Goal: Task Accomplishment & Management: Manage account settings

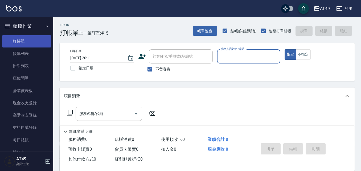
click at [20, 42] on link "打帳單" at bounding box center [26, 41] width 49 height 12
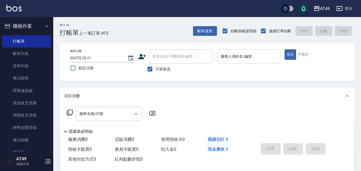
click at [243, 59] on input "服務人員姓名/編號" at bounding box center [249, 56] width 59 height 9
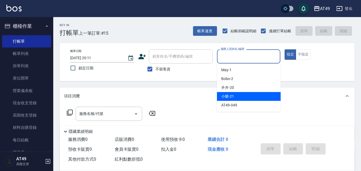
click at [238, 95] on div "小樂 -21" at bounding box center [249, 96] width 64 height 9
type input "小樂-21"
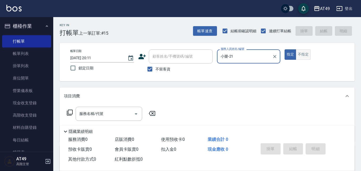
click at [304, 58] on button "不指定" at bounding box center [303, 54] width 15 height 10
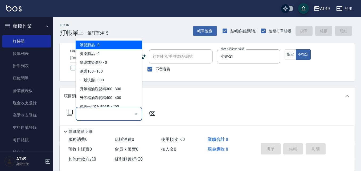
click at [109, 113] on input "服務名稱/代號" at bounding box center [105, 113] width 54 height 9
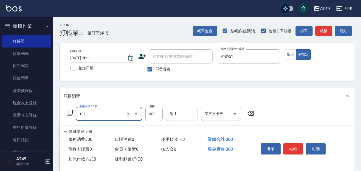
click at [191, 109] on div "洗-1" at bounding box center [182, 114] width 32 height 14
type input "一般洗髮(101)"
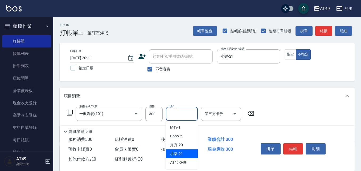
click at [183, 154] on div "小樂 -21" at bounding box center [182, 153] width 32 height 9
type input "小樂-21"
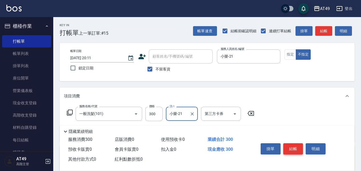
click at [298, 145] on button "結帳" at bounding box center [294, 148] width 20 height 11
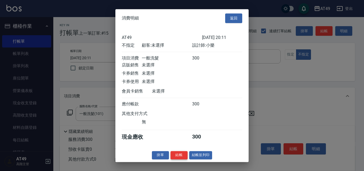
click at [182, 159] on button "結帳" at bounding box center [179, 155] width 17 height 8
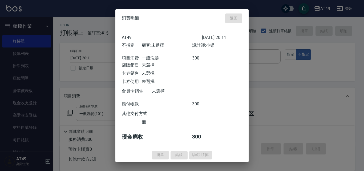
type input "2025/08/18 20:53"
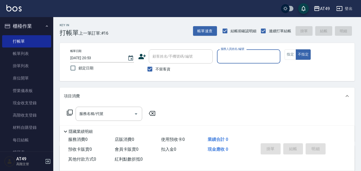
click at [257, 60] on input "服務人員姓名/編號" at bounding box center [249, 56] width 59 height 9
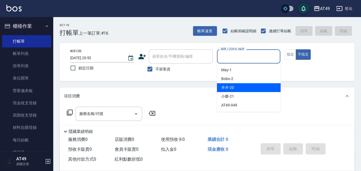
click at [253, 85] on div "卉卉 -20" at bounding box center [249, 87] width 64 height 9
type input "卉卉-20"
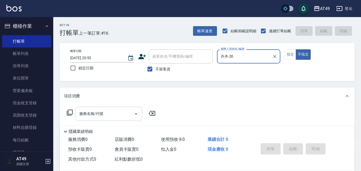
click at [115, 114] on input "服務名稱/代號" at bounding box center [105, 113] width 54 height 9
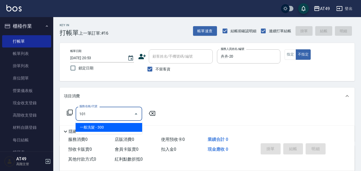
click at [118, 128] on span "一般洗髮 - 300" at bounding box center [109, 127] width 67 height 9
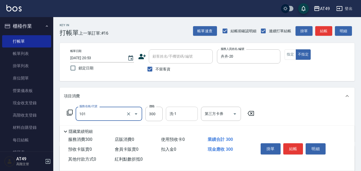
type input "一般洗髮(101)"
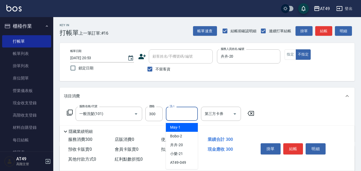
click at [179, 114] on input "洗-1" at bounding box center [181, 113] width 27 height 9
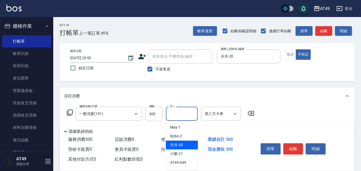
click at [187, 143] on div "卉卉 -20" at bounding box center [182, 144] width 32 height 9
type input "卉卉-20"
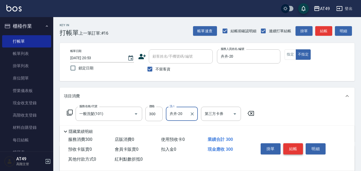
click at [295, 147] on button "結帳" at bounding box center [294, 148] width 20 height 11
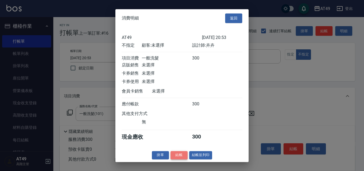
click at [182, 157] on button "結帳" at bounding box center [179, 155] width 17 height 8
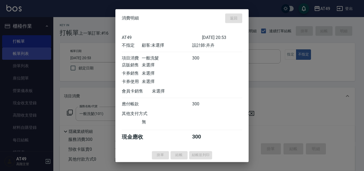
type input "2025/08/18 20:57"
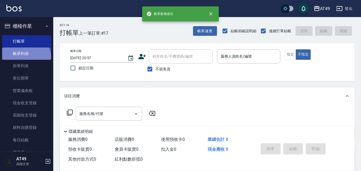
click at [23, 59] on link "帳單列表" at bounding box center [26, 53] width 49 height 12
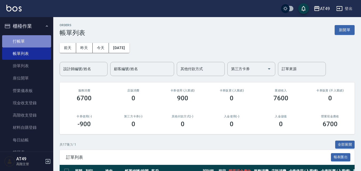
click at [36, 44] on link "打帳單" at bounding box center [26, 41] width 49 height 12
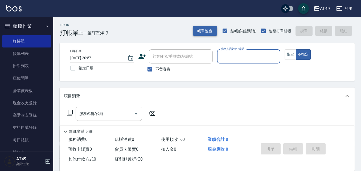
click at [203, 34] on button "帳單速查" at bounding box center [205, 31] width 24 height 10
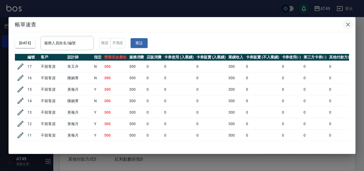
click at [349, 26] on icon "button" at bounding box center [348, 25] width 4 height 4
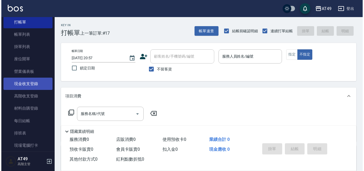
scroll to position [53, 0]
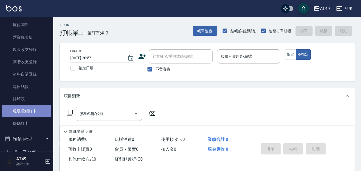
click at [31, 107] on link "現場電腦打卡" at bounding box center [26, 111] width 49 height 12
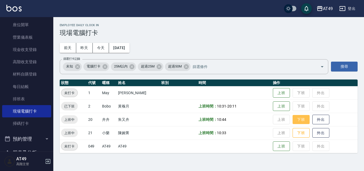
click at [300, 120] on button "下班" at bounding box center [301, 119] width 17 height 9
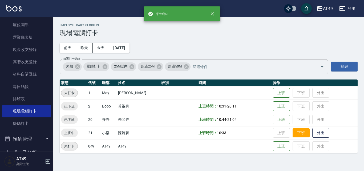
click at [302, 134] on button "下班" at bounding box center [301, 132] width 17 height 9
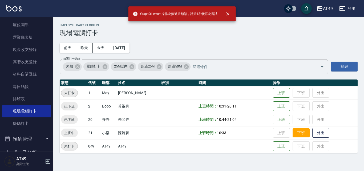
click at [301, 136] on button "下班" at bounding box center [301, 132] width 17 height 9
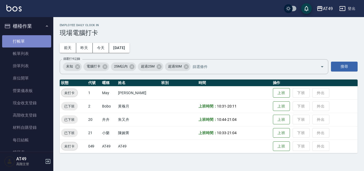
click at [32, 40] on link "打帳單" at bounding box center [26, 41] width 49 height 12
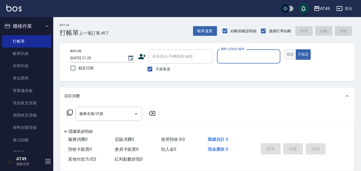
click at [295, 52] on button "指定" at bounding box center [290, 54] width 11 height 10
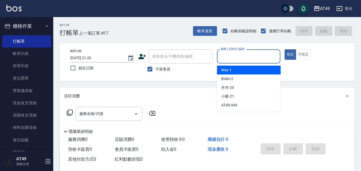
click at [233, 58] on input "服務人員姓名/編號" at bounding box center [249, 56] width 59 height 9
click at [239, 71] on div "May -1" at bounding box center [249, 70] width 64 height 9
type input "May-1"
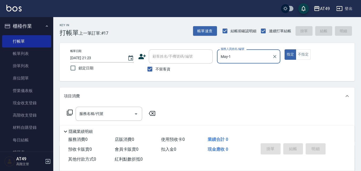
click at [70, 111] on icon at bounding box center [70, 112] width 6 height 6
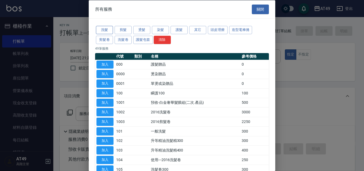
click at [104, 31] on button "洗髮" at bounding box center [104, 30] width 17 height 8
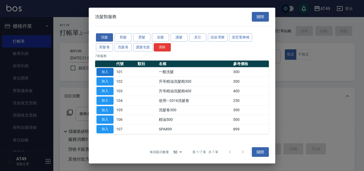
click at [106, 71] on button "加入" at bounding box center [104, 72] width 17 height 8
type input "一般洗髮(101)"
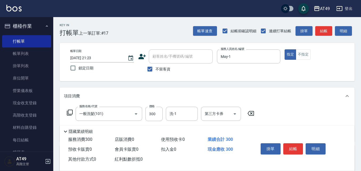
click at [71, 110] on icon at bounding box center [70, 113] width 6 height 6
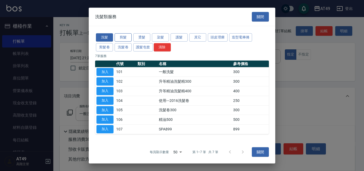
click at [126, 37] on button "剪髮" at bounding box center [123, 37] width 17 height 8
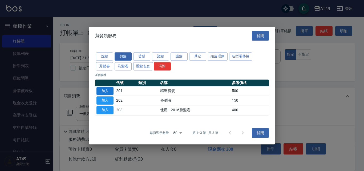
click at [99, 92] on button "加入" at bounding box center [104, 91] width 17 height 8
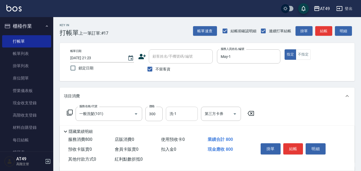
click at [186, 118] on input "洗-1" at bounding box center [181, 113] width 27 height 9
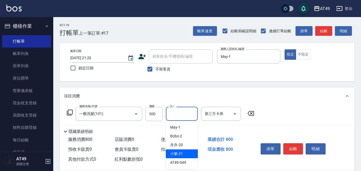
click at [186, 152] on div "小樂 -21" at bounding box center [182, 153] width 32 height 9
type input "小樂-21"
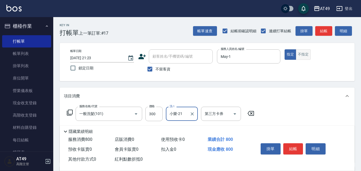
click at [302, 56] on button "不指定" at bounding box center [303, 54] width 15 height 10
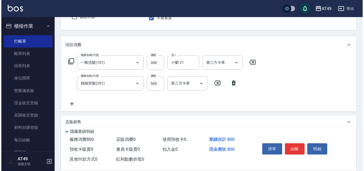
scroll to position [53, 0]
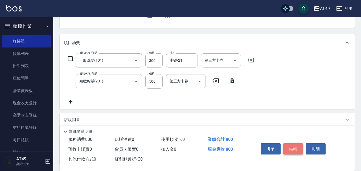
click at [296, 150] on button "結帳" at bounding box center [294, 148] width 20 height 11
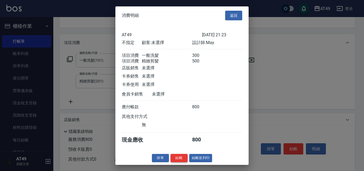
click at [180, 160] on button "結帳" at bounding box center [179, 158] width 17 height 8
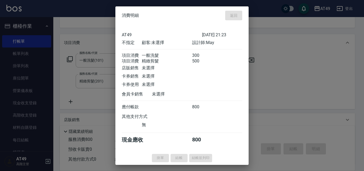
type input "2025/08/18 21:24"
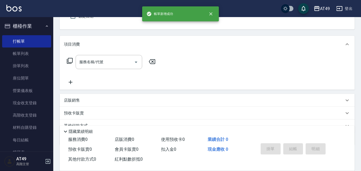
scroll to position [0, 0]
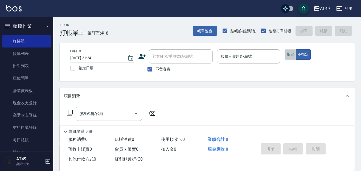
click at [288, 57] on button "指定" at bounding box center [290, 54] width 11 height 10
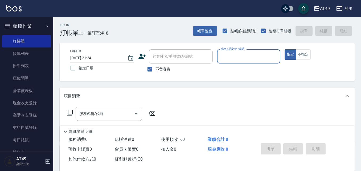
click at [231, 59] on input "服務人員姓名/編號" at bounding box center [249, 56] width 59 height 9
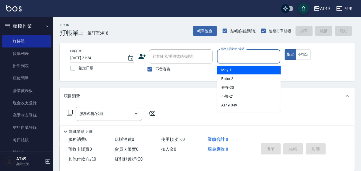
click at [238, 69] on div "May -1" at bounding box center [249, 70] width 64 height 9
type input "May-1"
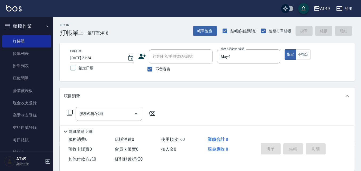
click at [68, 113] on icon at bounding box center [70, 113] width 6 height 6
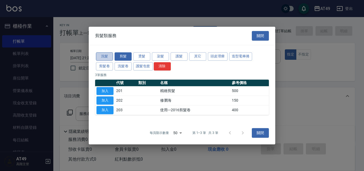
click at [107, 54] on button "洗髮" at bounding box center [104, 56] width 17 height 8
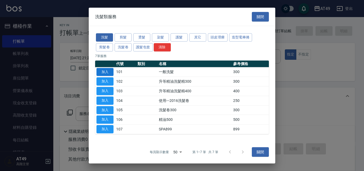
click at [108, 73] on button "加入" at bounding box center [104, 72] width 17 height 8
type input "一般洗髮(101)"
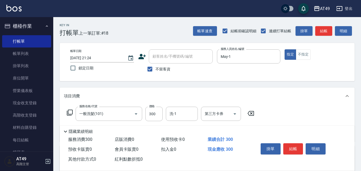
click at [69, 112] on icon at bounding box center [70, 112] width 6 height 6
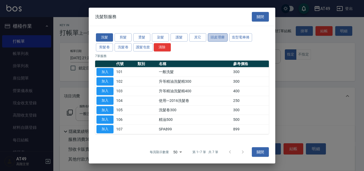
click at [216, 38] on button "頭皮理療" at bounding box center [218, 37] width 20 height 8
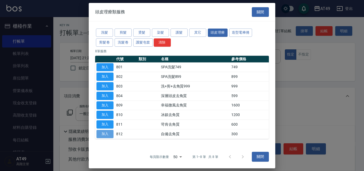
click at [104, 134] on button "加入" at bounding box center [104, 134] width 17 height 8
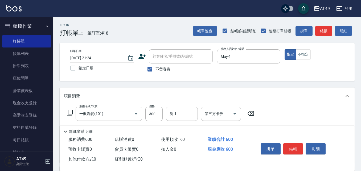
click at [68, 113] on icon at bounding box center [70, 113] width 6 height 6
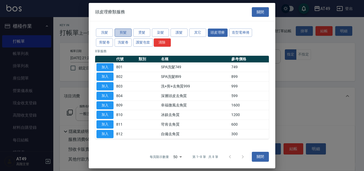
click at [125, 34] on button "剪髮" at bounding box center [123, 33] width 17 height 8
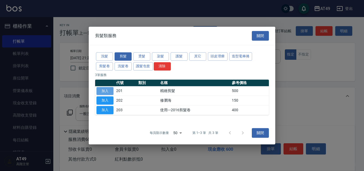
click at [107, 91] on button "加入" at bounding box center [104, 91] width 17 height 8
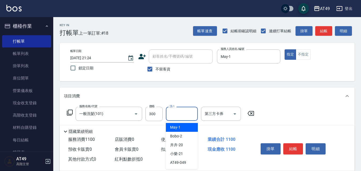
click at [183, 115] on input "洗-1" at bounding box center [181, 113] width 27 height 9
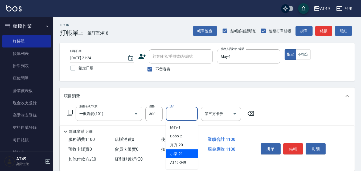
click at [189, 152] on div "小樂 -21" at bounding box center [182, 153] width 32 height 9
type input "小樂-21"
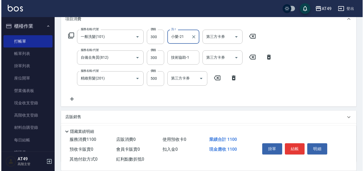
scroll to position [80, 0]
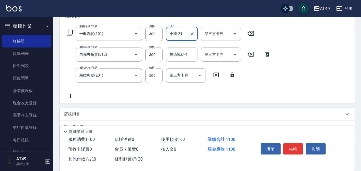
click at [179, 56] on input "技術協助-1" at bounding box center [181, 54] width 27 height 9
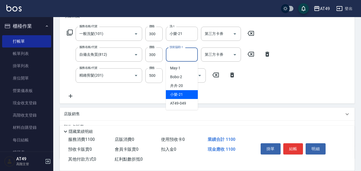
click at [187, 94] on div "小樂 -21" at bounding box center [182, 94] width 32 height 9
type input "小樂-21"
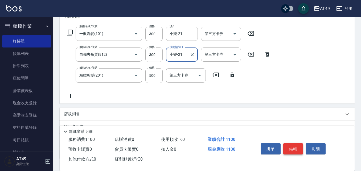
click at [294, 148] on button "結帳" at bounding box center [294, 148] width 20 height 11
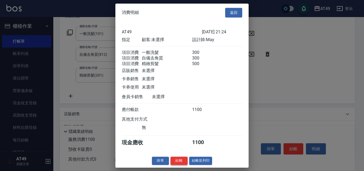
click at [184, 165] on button "結帳" at bounding box center [179, 160] width 17 height 8
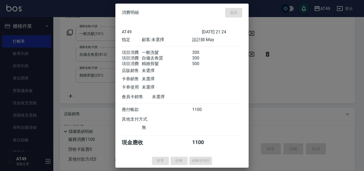
type input "2025/08/18 21:25"
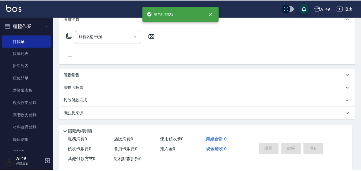
scroll to position [0, 0]
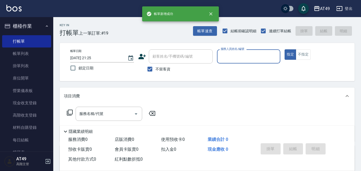
click at [239, 54] on input "服務人員姓名/編號" at bounding box center [249, 56] width 59 height 9
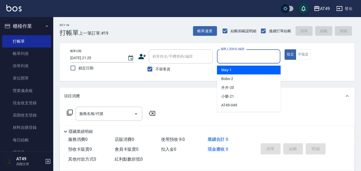
click at [241, 71] on div "May -1" at bounding box center [249, 70] width 64 height 9
type input "May-1"
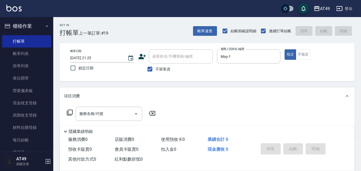
click at [71, 111] on icon at bounding box center [70, 112] width 6 height 6
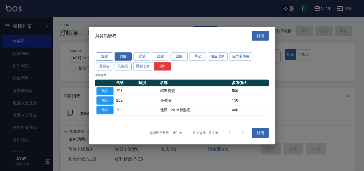
click at [107, 55] on button "洗髮" at bounding box center [104, 56] width 17 height 8
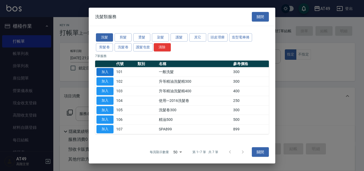
click at [107, 73] on button "加入" at bounding box center [104, 72] width 17 height 8
type input "一般洗髮(101)"
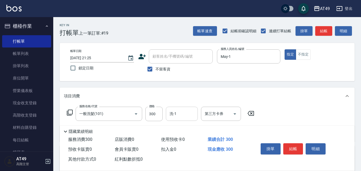
click at [179, 117] on input "洗-1" at bounding box center [181, 113] width 27 height 9
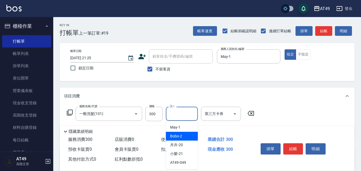
click at [254, 115] on icon at bounding box center [250, 113] width 13 height 6
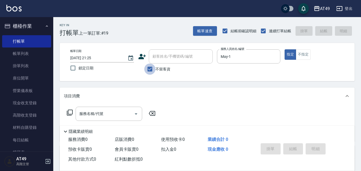
click at [151, 70] on input "不留客資" at bounding box center [149, 68] width 11 height 11
checkbox input "false"
click at [166, 59] on input "顧客姓名/手機號碼/編號" at bounding box center [176, 56] width 51 height 9
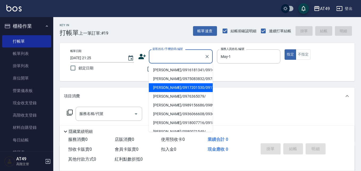
click at [179, 92] on li "王潔怡/0917201530/0917201530" at bounding box center [181, 87] width 64 height 9
type input "王潔怡/0917201530/0917201530"
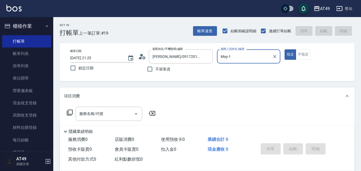
scroll to position [91, 0]
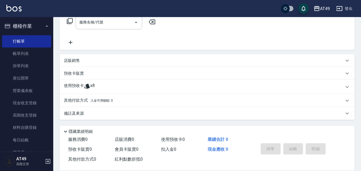
click at [87, 86] on icon at bounding box center [87, 86] width 6 height 5
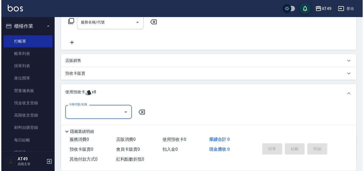
scroll to position [0, 0]
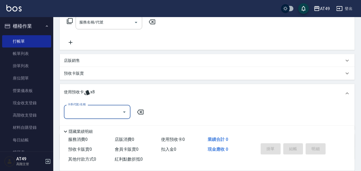
click at [130, 112] on div "卡券代號/名稱" at bounding box center [97, 112] width 67 height 14
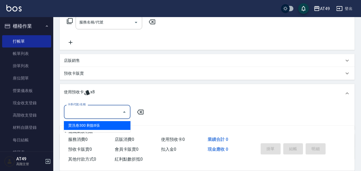
click at [109, 126] on div "賣洗卷300 剩餘8張" at bounding box center [97, 125] width 67 height 9
type input "賣洗卷300"
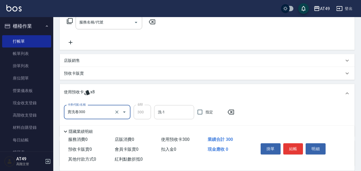
click at [168, 114] on input "洗-1" at bounding box center [174, 111] width 35 height 9
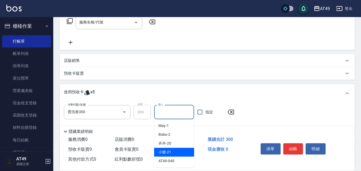
click at [174, 151] on div "小樂 -21" at bounding box center [174, 152] width 40 height 9
type input "小樂-21"
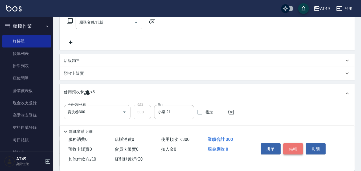
click at [292, 148] on button "結帳" at bounding box center [294, 148] width 20 height 11
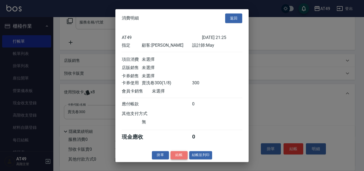
click at [186, 157] on button "結帳" at bounding box center [179, 155] width 17 height 8
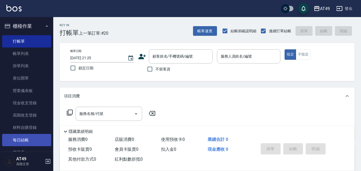
click at [43, 138] on link "每日結帳" at bounding box center [26, 140] width 49 height 12
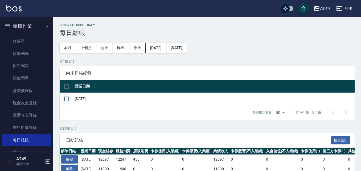
click at [68, 100] on input "checkbox" at bounding box center [66, 98] width 11 height 11
checkbox input "true"
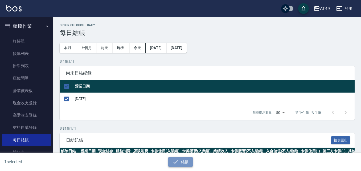
click at [187, 166] on button "結帳" at bounding box center [180, 162] width 25 height 10
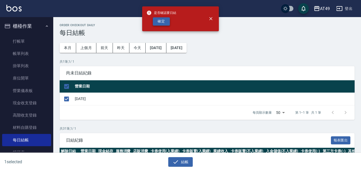
click at [167, 21] on button "確定" at bounding box center [161, 21] width 17 height 8
checkbox input "false"
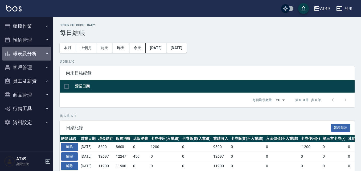
click at [33, 54] on button "報表及分析" at bounding box center [26, 54] width 49 height 14
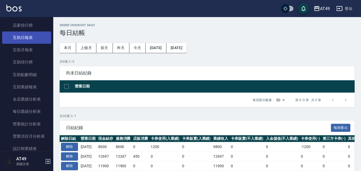
scroll to position [133, 0]
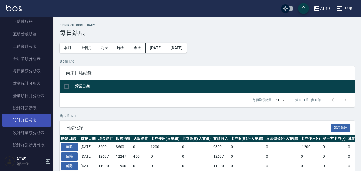
click at [37, 117] on link "設計師日報表" at bounding box center [26, 120] width 49 height 12
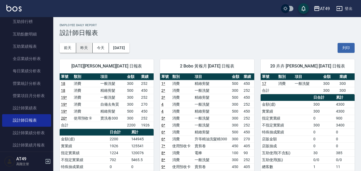
click at [82, 44] on button "昨天" at bounding box center [84, 48] width 17 height 10
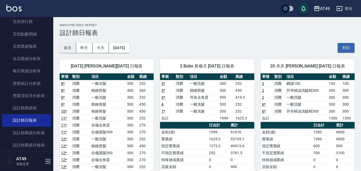
click at [69, 48] on button "前天" at bounding box center [68, 48] width 17 height 10
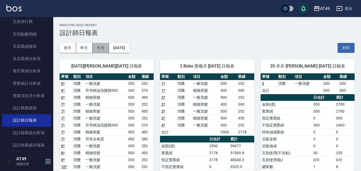
click at [100, 49] on button "今天" at bounding box center [101, 48] width 17 height 10
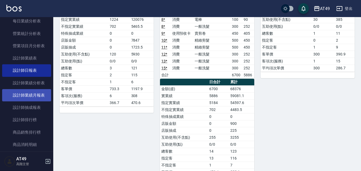
scroll to position [187, 0]
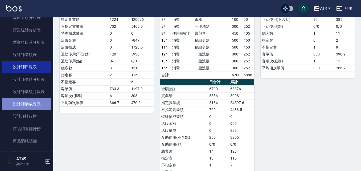
click at [37, 106] on link "設計師抽成報表" at bounding box center [26, 104] width 49 height 12
